Goal: Task Accomplishment & Management: Use online tool/utility

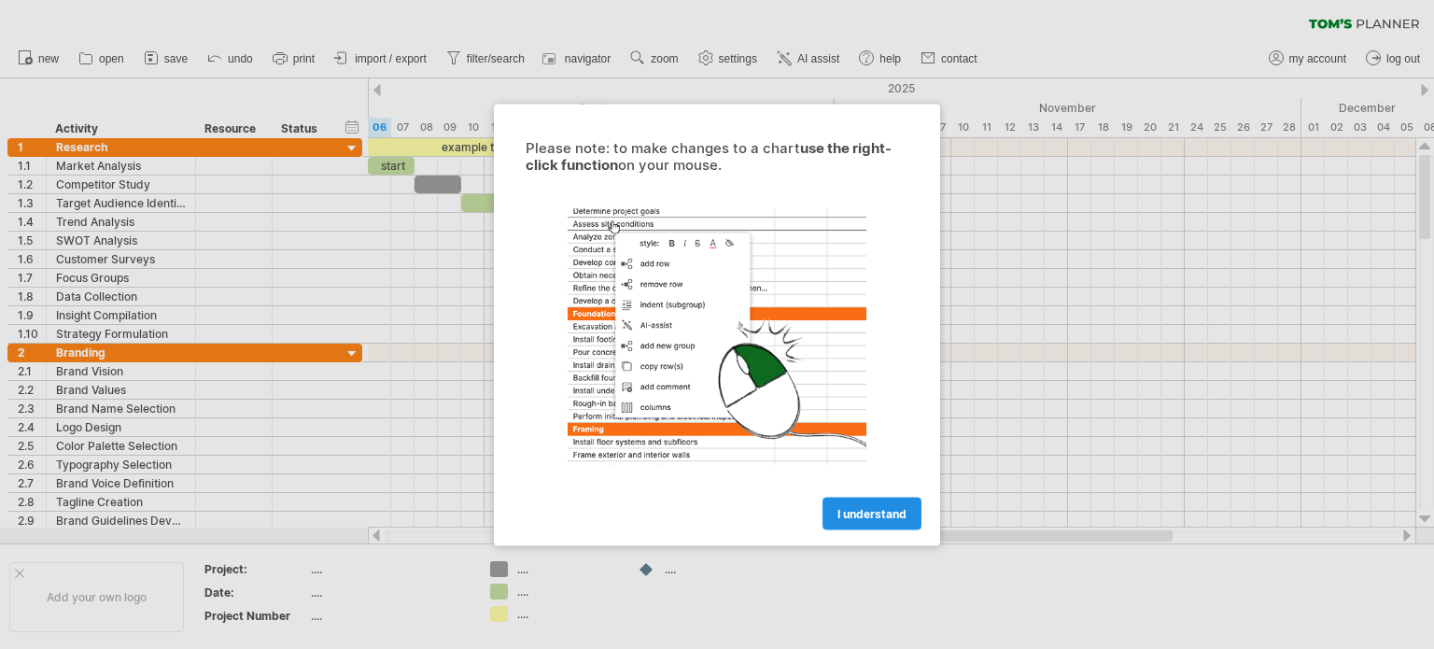
click at [866, 503] on link "I understand" at bounding box center [871, 513] width 99 height 33
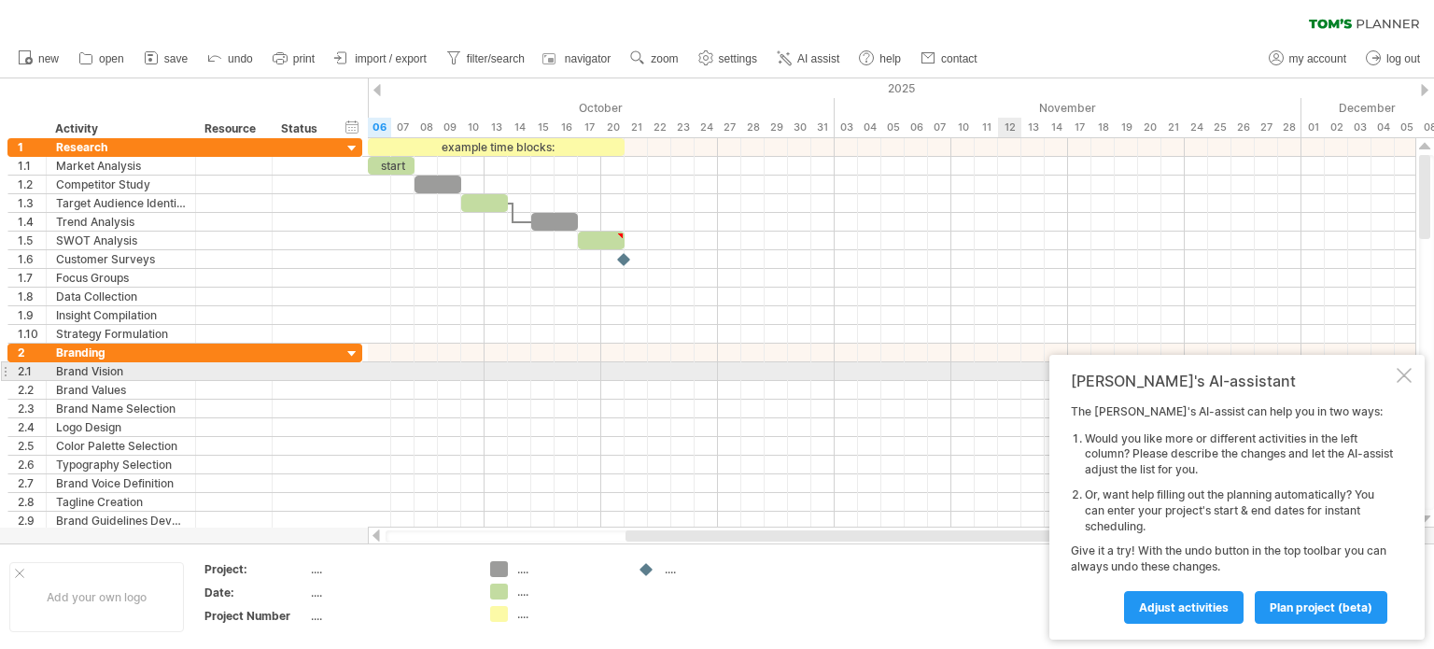
click at [1409, 373] on div at bounding box center [1404, 375] width 15 height 15
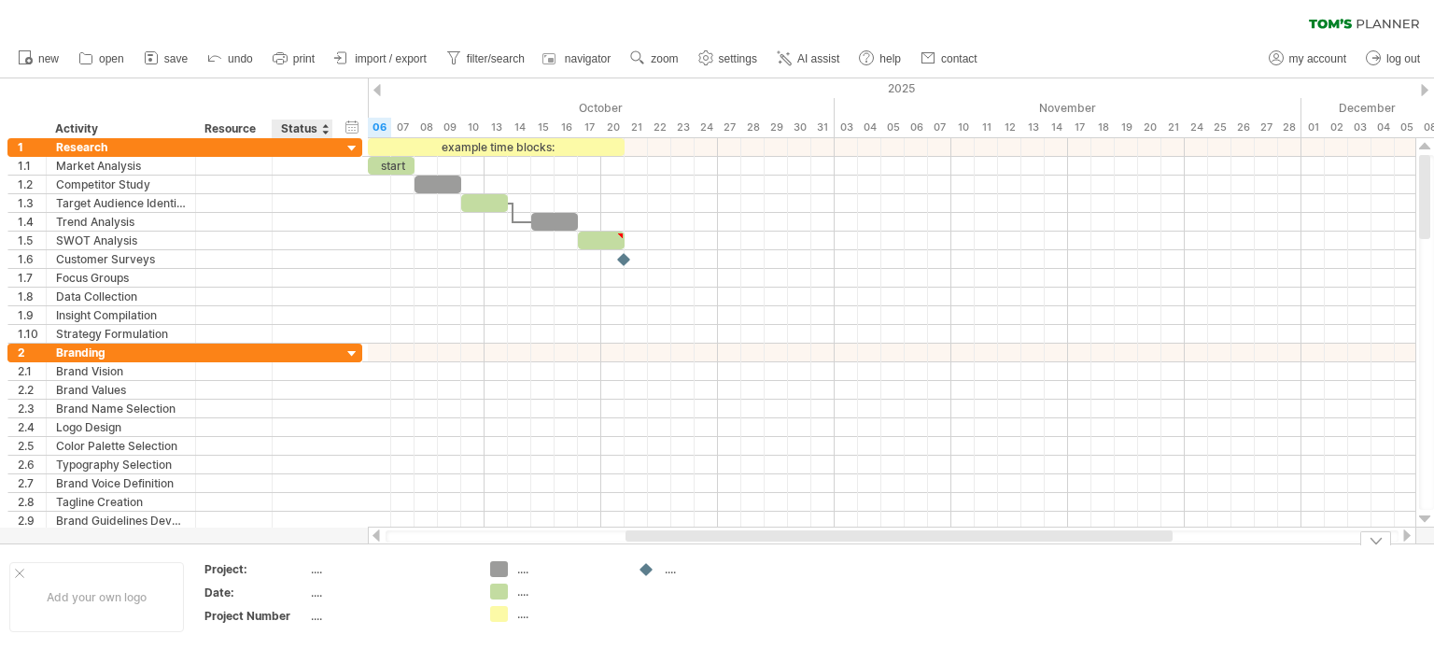
click at [311, 575] on div "...." at bounding box center [389, 569] width 157 height 16
click at [324, 593] on div "...." at bounding box center [389, 592] width 157 height 16
click at [318, 617] on div "...." at bounding box center [389, 616] width 157 height 16
click at [522, 569] on div "...." at bounding box center [568, 569] width 102 height 16
click at [525, 597] on div "...." at bounding box center [568, 591] width 102 height 16
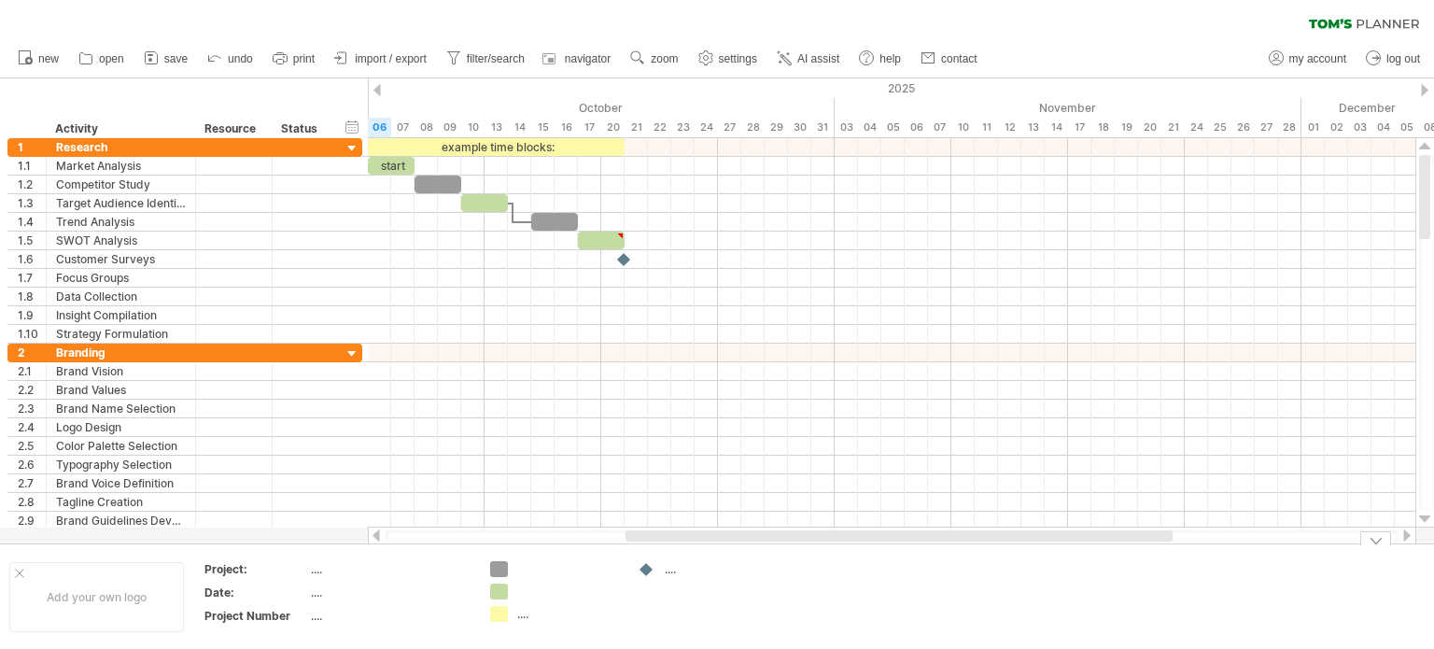
click at [520, 623] on td "...." at bounding box center [554, 597] width 147 height 72
click at [676, 573] on div "...." at bounding box center [716, 569] width 102 height 16
click at [642, 566] on div "Trying to reach [DOMAIN_NAME] Connected again... 0% clear filter new 1" at bounding box center [717, 324] width 1434 height 649
click at [650, 575] on div at bounding box center [647, 570] width 19 height 18
click at [676, 574] on div at bounding box center [716, 569] width 102 height 16
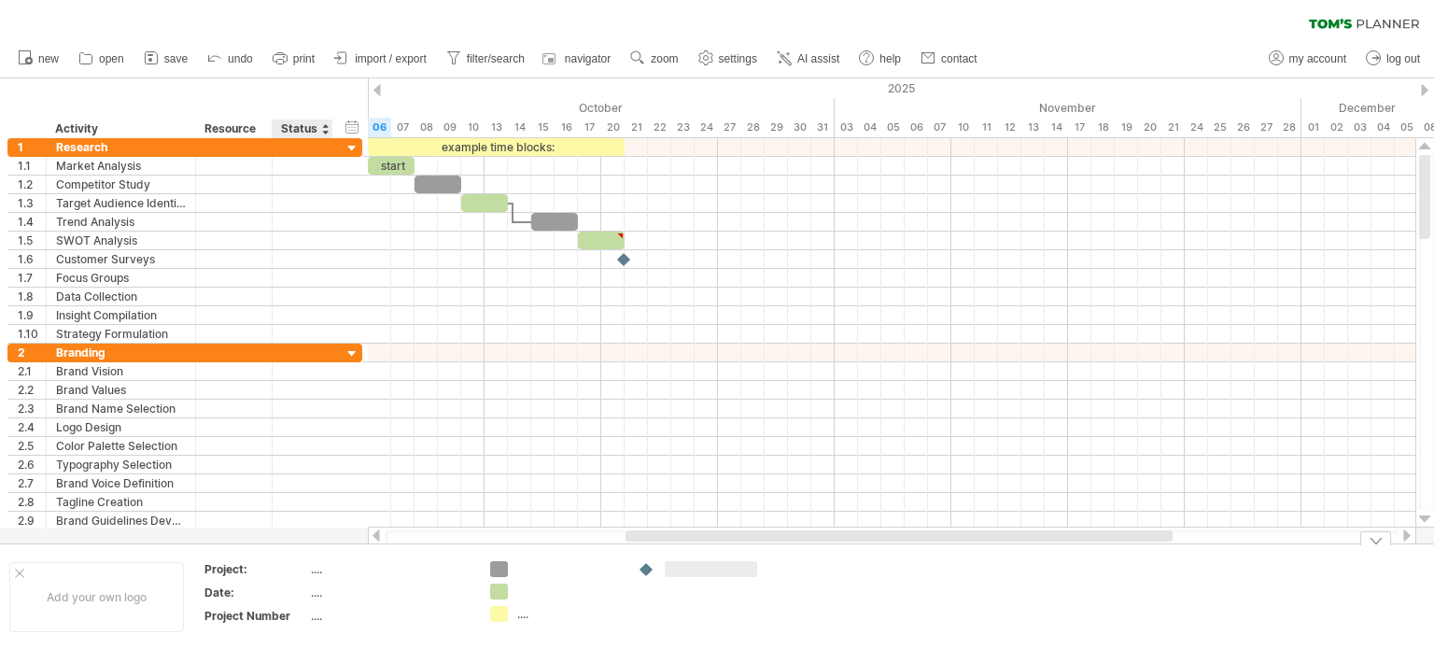
click at [329, 573] on div "...." at bounding box center [389, 569] width 157 height 16
type input "**********"
click at [317, 590] on div "...." at bounding box center [389, 592] width 157 height 16
click at [321, 614] on div "...." at bounding box center [389, 616] width 157 height 16
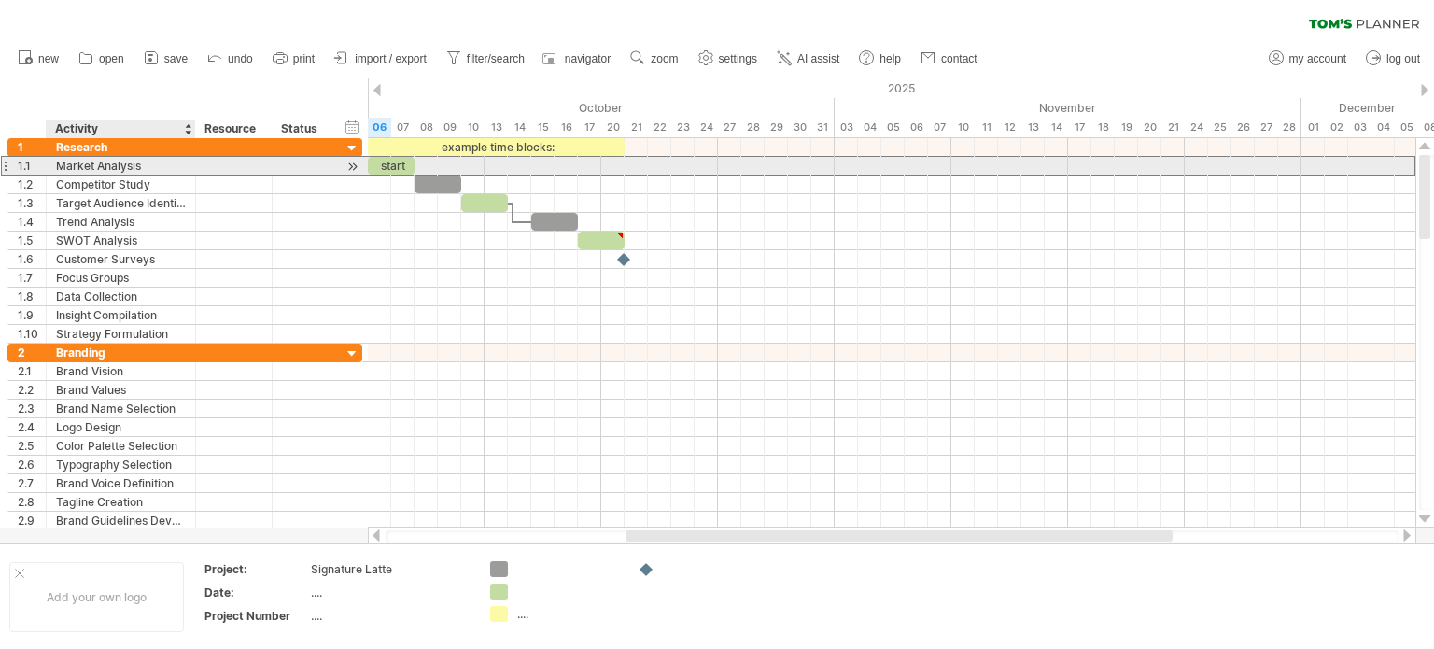
click at [78, 167] on div "Market Analysis" at bounding box center [121, 166] width 130 height 18
click at [91, 163] on input "**********" at bounding box center [121, 166] width 130 height 18
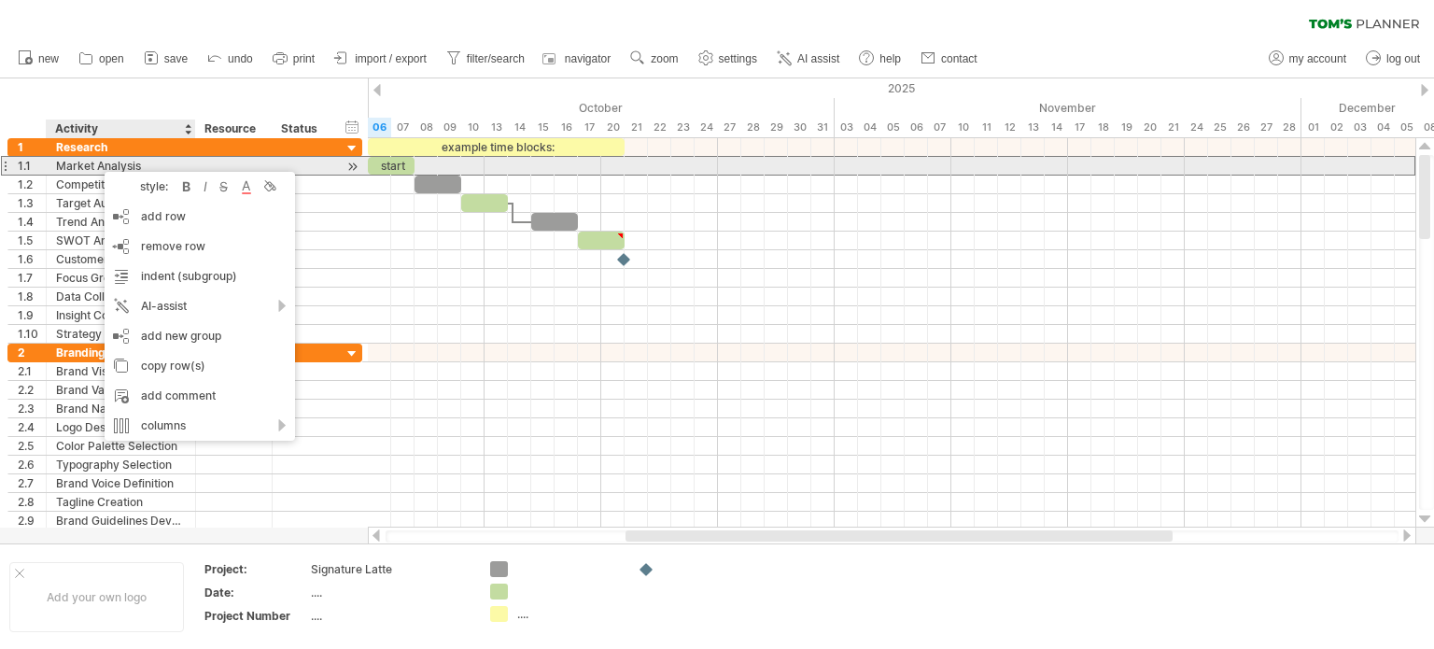
click at [87, 162] on div "Market Analysis" at bounding box center [121, 166] width 130 height 18
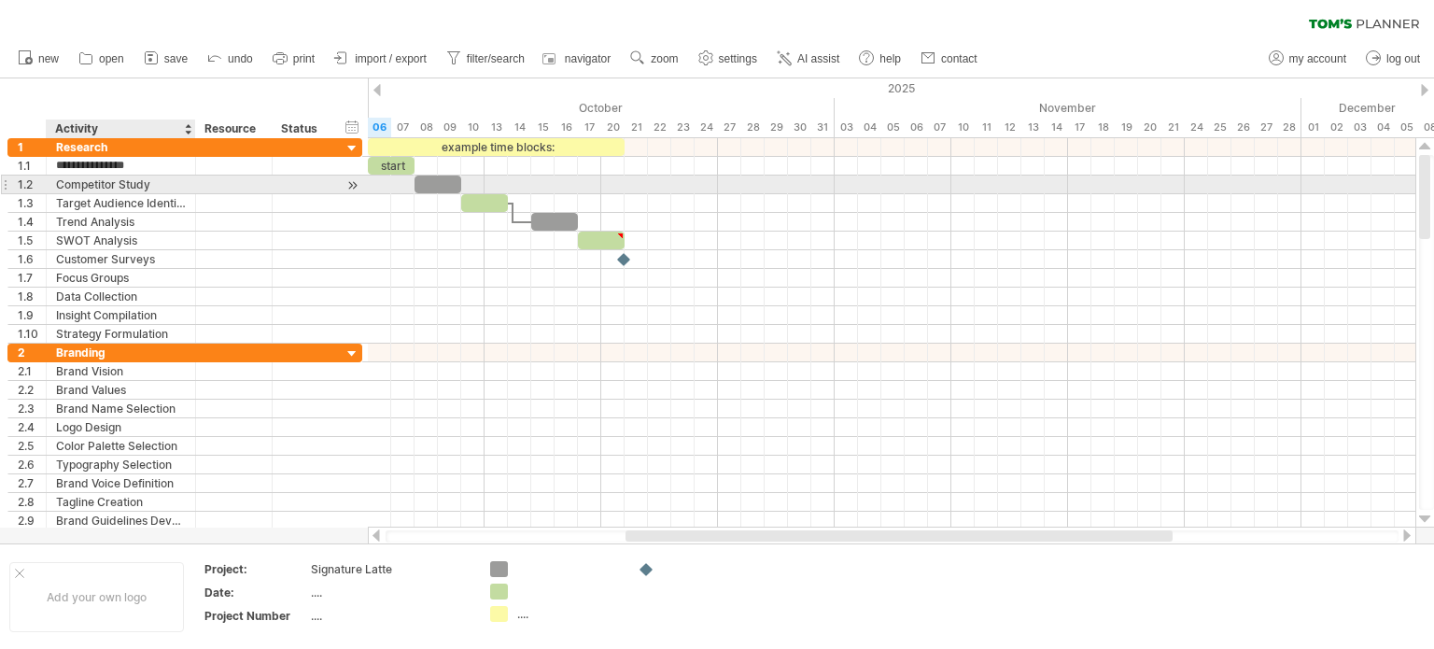
click at [89, 178] on div "Competitor Study" at bounding box center [121, 184] width 130 height 18
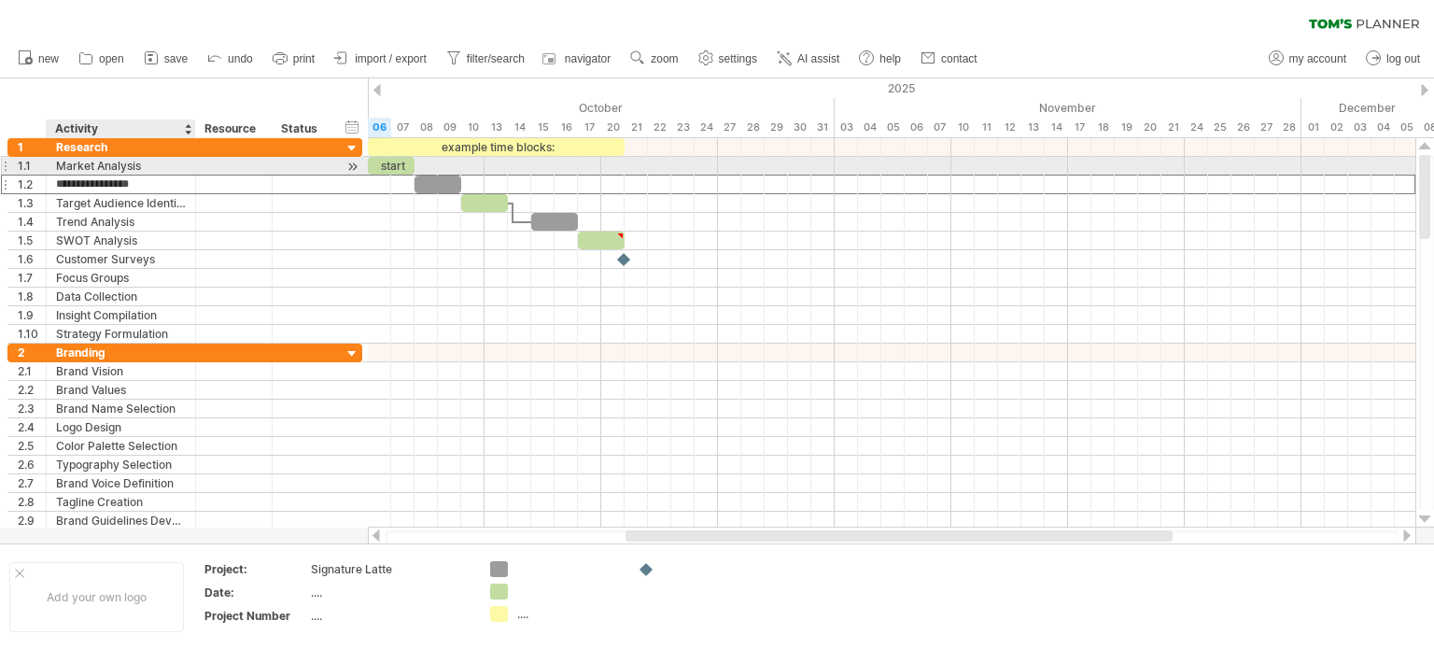
click at [153, 166] on div "Market Analysis" at bounding box center [121, 166] width 130 height 18
drag, startPoint x: 153, startPoint y: 166, endPoint x: 51, endPoint y: 164, distance: 101.8
click at [51, 164] on div "**********" at bounding box center [121, 166] width 149 height 18
click at [157, 174] on div "Market Analysis" at bounding box center [121, 166] width 130 height 18
drag, startPoint x: 157, startPoint y: 173, endPoint x: 105, endPoint y: 167, distance: 52.6
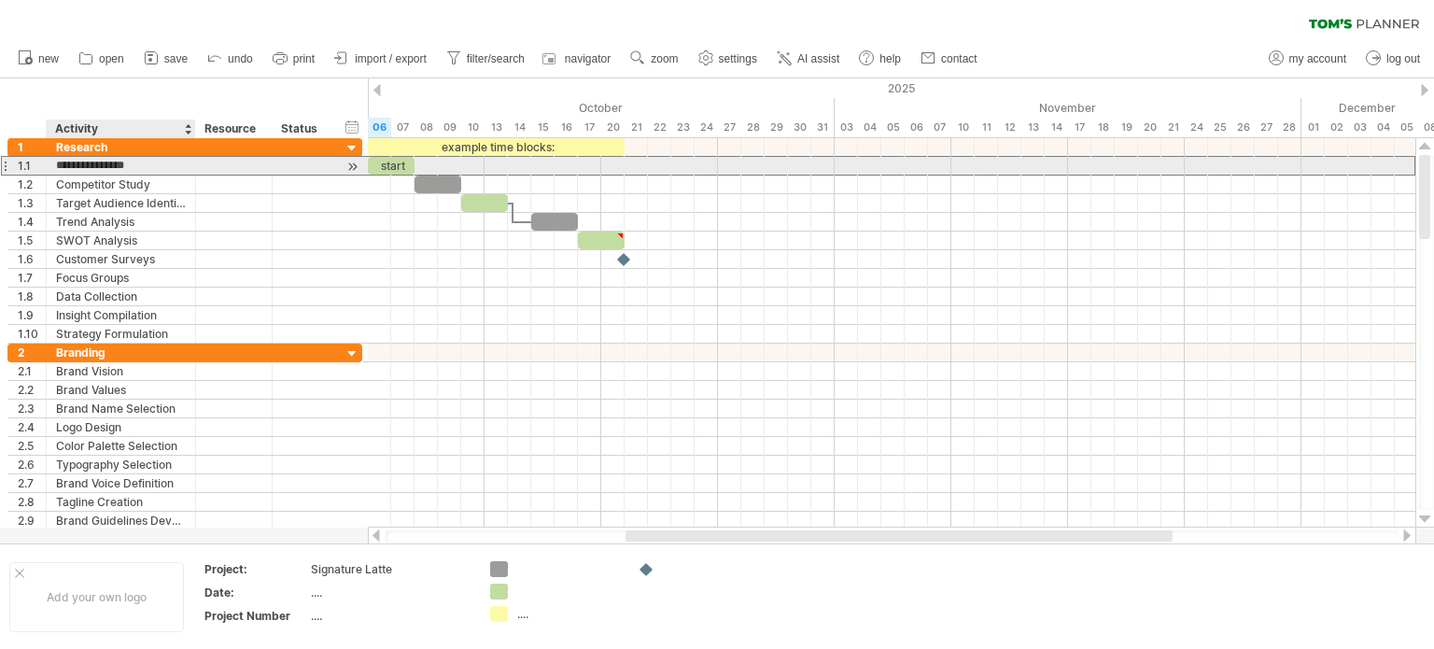
click at [105, 167] on input "**********" at bounding box center [121, 166] width 130 height 18
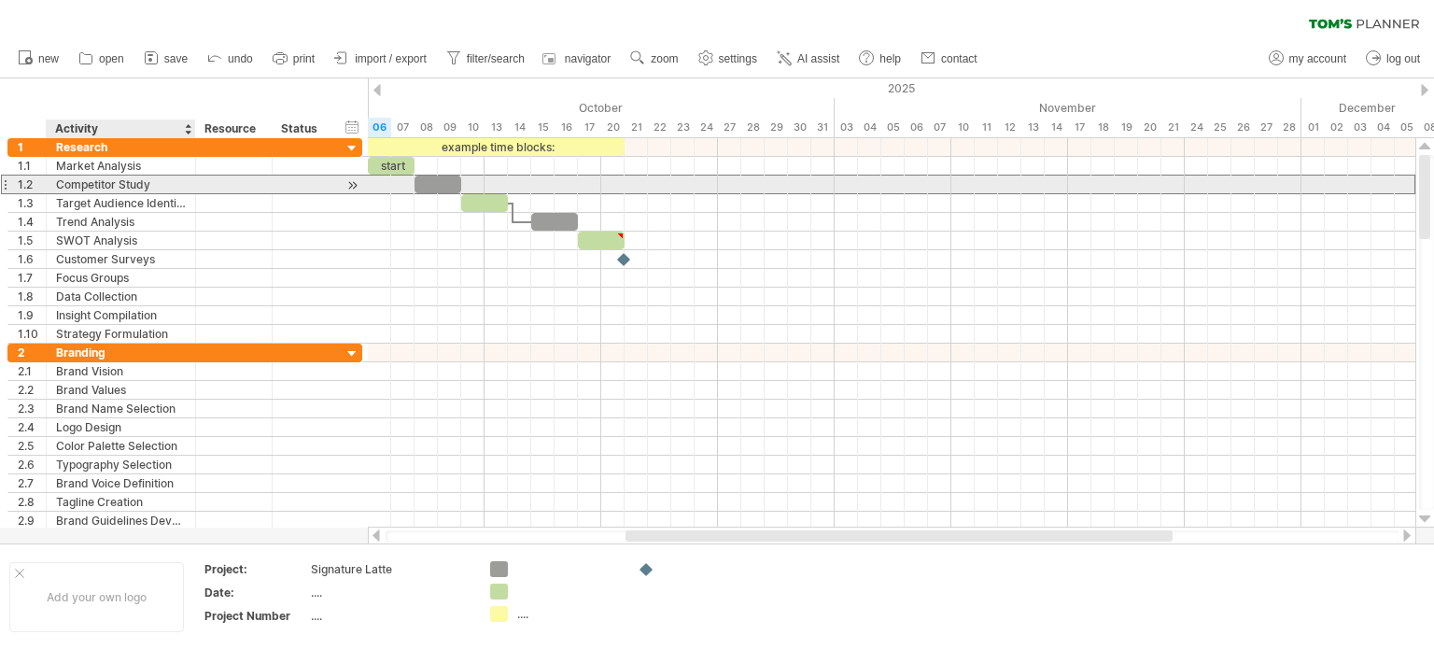
click at [121, 189] on div "Competitor Study" at bounding box center [121, 184] width 130 height 18
drag, startPoint x: 161, startPoint y: 186, endPoint x: 54, endPoint y: 189, distance: 106.5
click at [54, 189] on div "**********" at bounding box center [121, 184] width 149 height 18
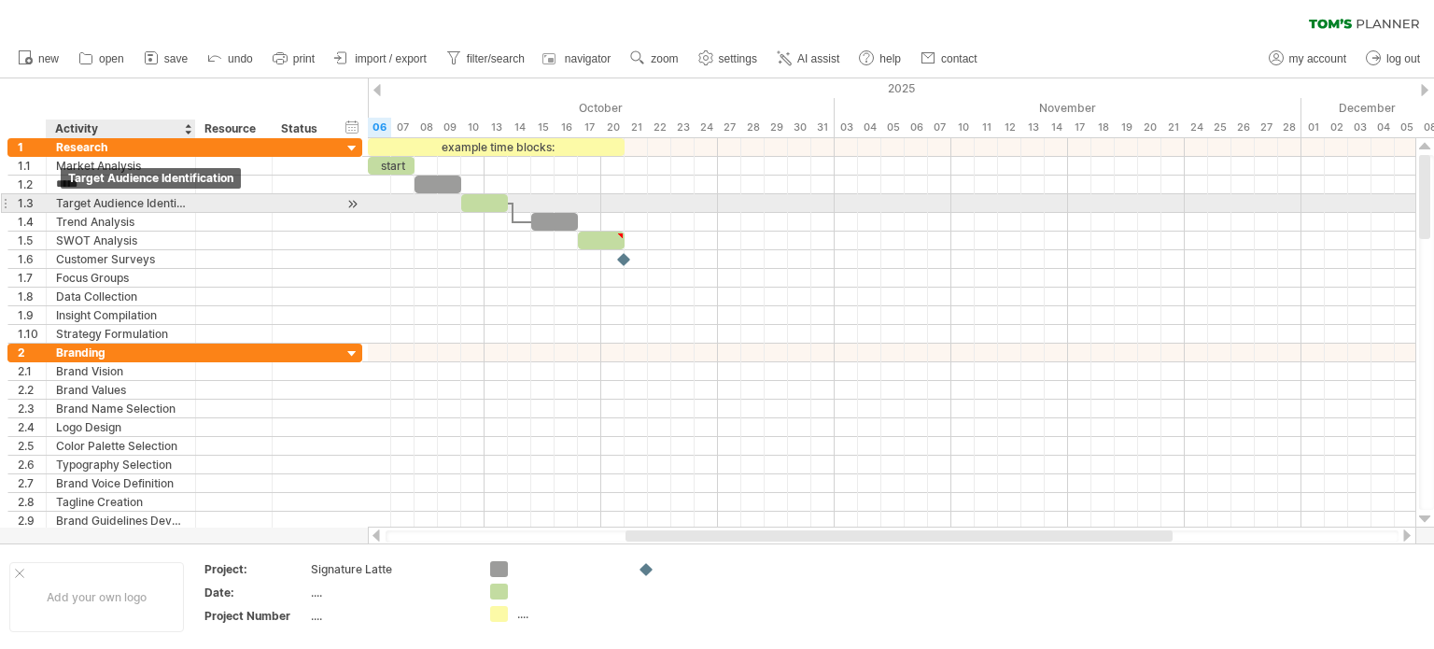
type input "******"
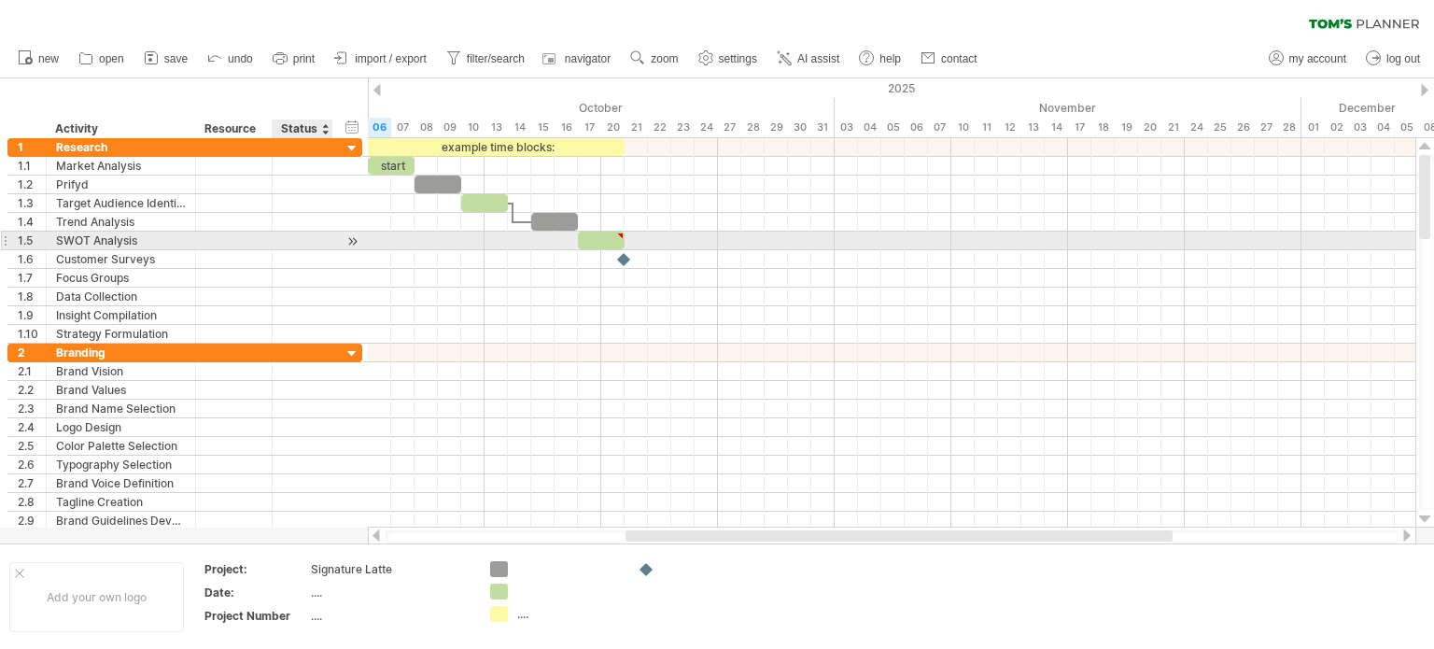
click at [353, 246] on div at bounding box center [353, 242] width 18 height 20
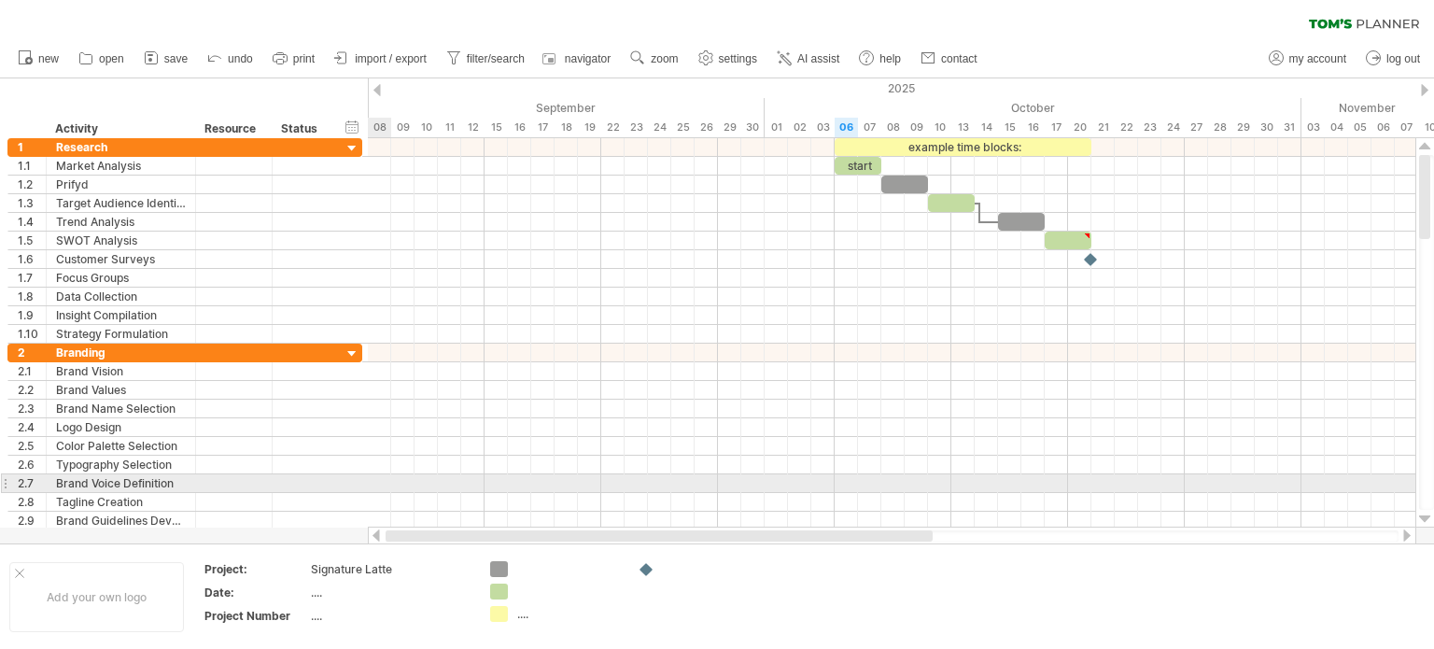
drag, startPoint x: 724, startPoint y: 534, endPoint x: 340, endPoint y: 474, distance: 389.2
click at [343, 476] on div "Trying to reach [DOMAIN_NAME] Connected again... 0% clear filter new 1" at bounding box center [717, 324] width 1434 height 649
